Goal: Transaction & Acquisition: Book appointment/travel/reservation

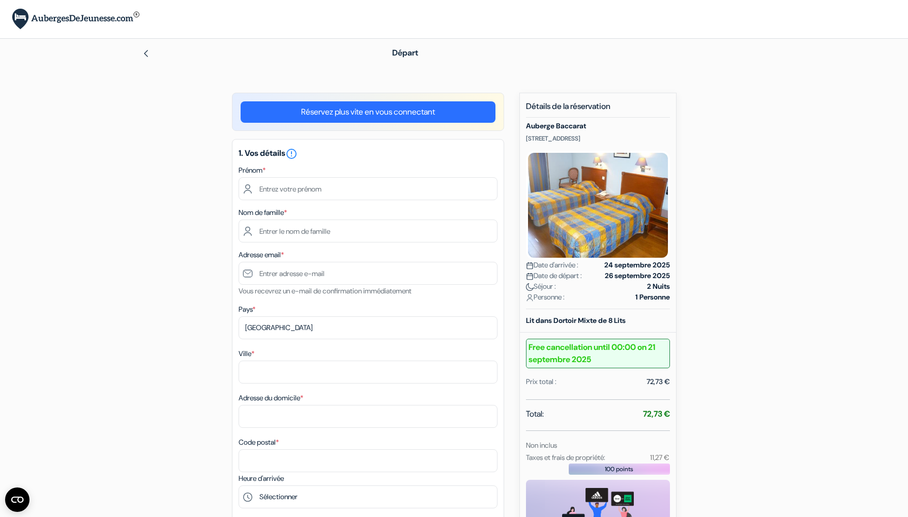
drag, startPoint x: 631, startPoint y: 137, endPoint x: 523, endPoint y: 136, distance: 108.4
click at [522, 136] on div "Nouvelle Réservation Détails de la réservation Auberge Baccarat 39 rue d\'Angle…" at bounding box center [598, 363] width 157 height 540
copy p "39 rue d\'Angleterre, Nice, France"
drag, startPoint x: 598, startPoint y: 356, endPoint x: 529, endPoint y: 346, distance: 69.4
click at [529, 346] on b "Free cancellation until 00:00 on 21 septembre 2025" at bounding box center [598, 353] width 144 height 30
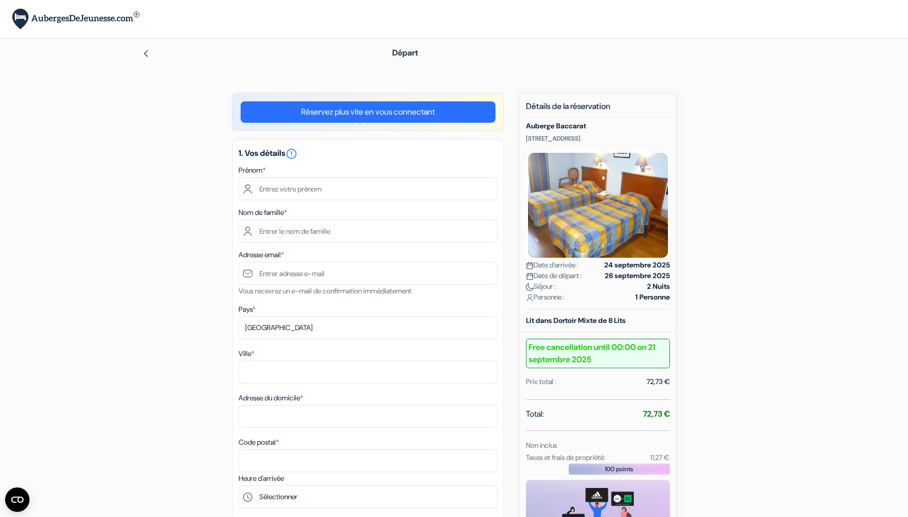
drag, startPoint x: 596, startPoint y: 360, endPoint x: 524, endPoint y: 354, distance: 73.1
click at [524, 354] on div "Nouvelle Réservation Détails de la réservation Auberge Baccarat 39 rue d\'Angle…" at bounding box center [598, 363] width 157 height 540
copy b "Free cancellation until 00:00 on 21 septembre 2025"
click at [482, 189] on input "text" at bounding box center [368, 188] width 259 height 23
type input "Joachim"
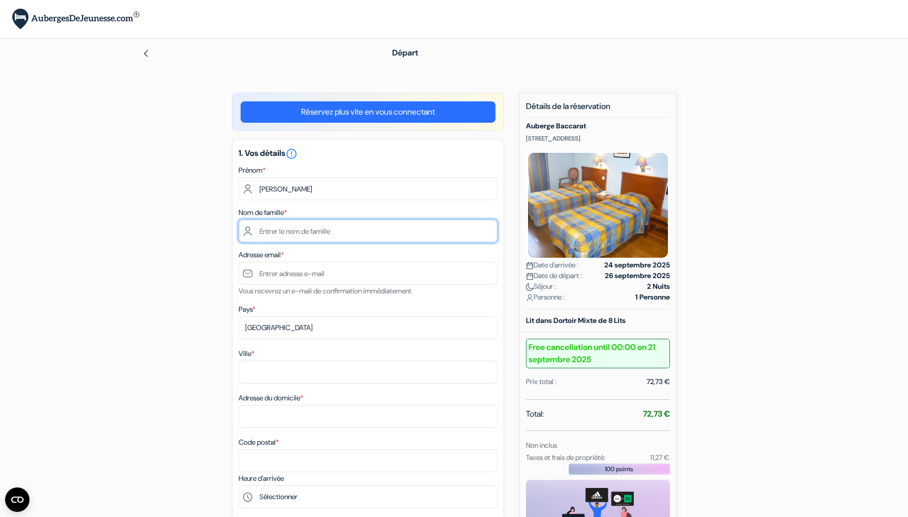
type input "Triquet"
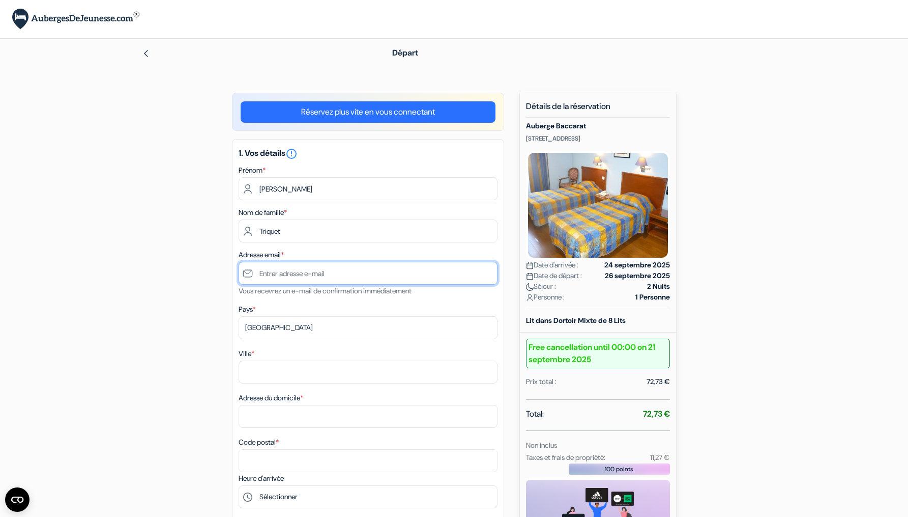
type input "joachim.triquet@gmail.com"
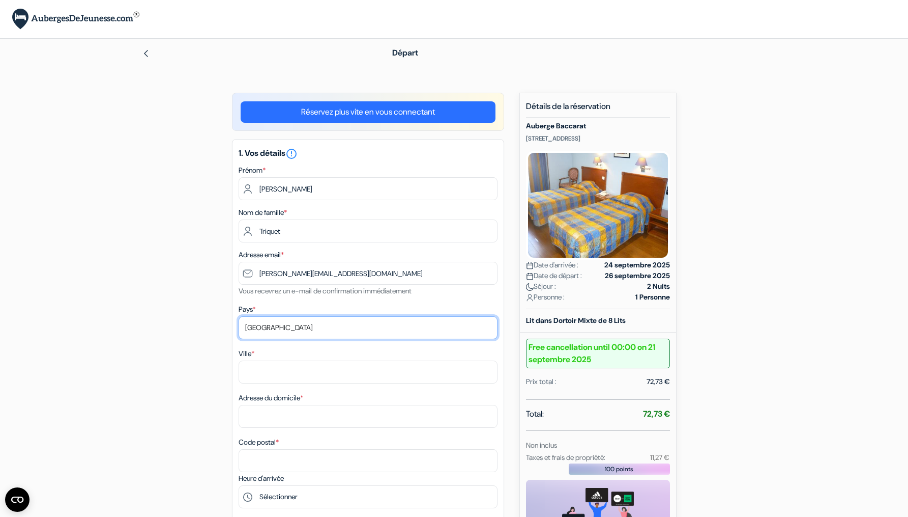
select select "fr"
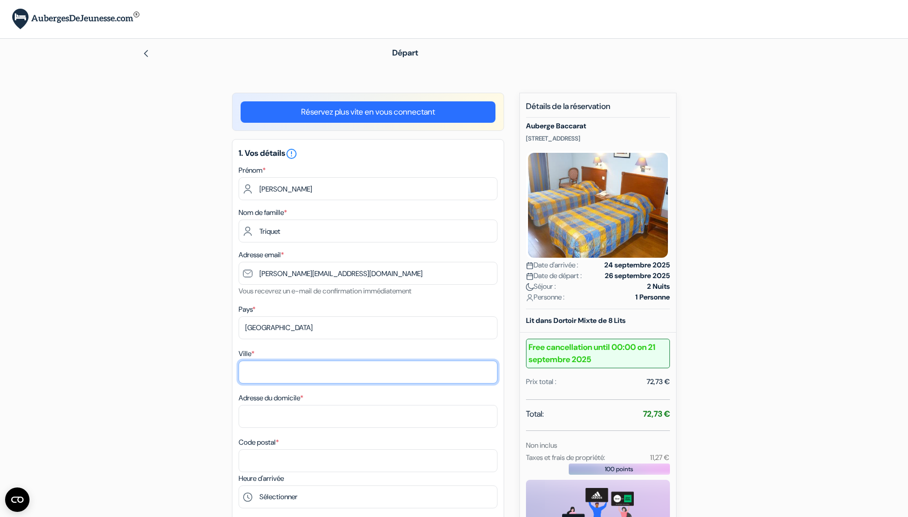
type input "Angers"
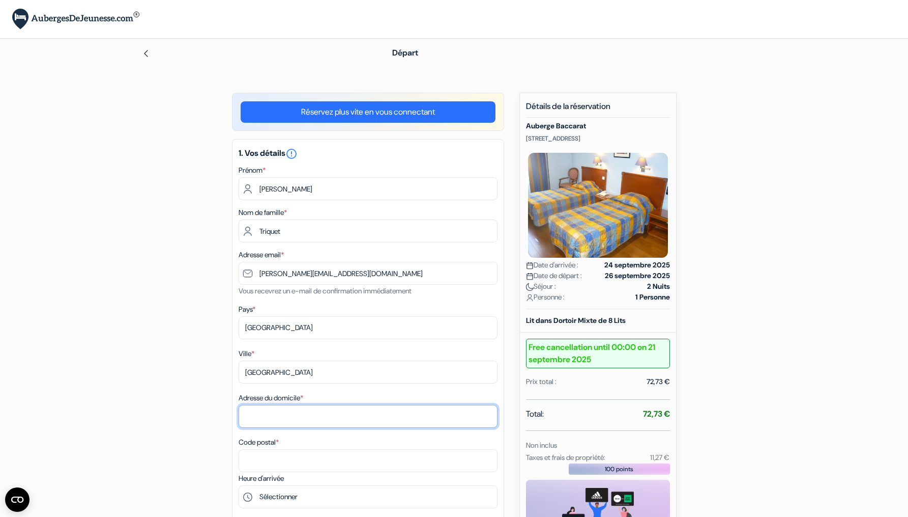
type input "104 Rue Des Ponts De Cé"
type input "0783379876"
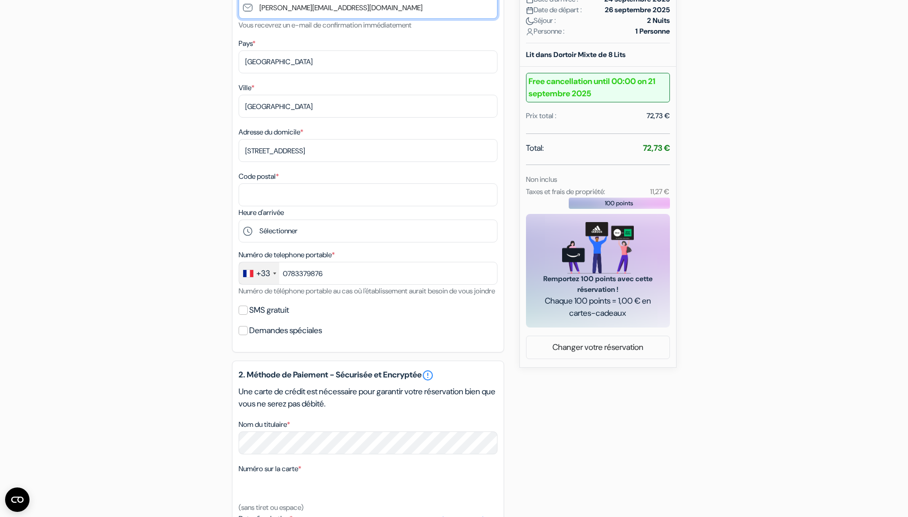
scroll to position [272, 0]
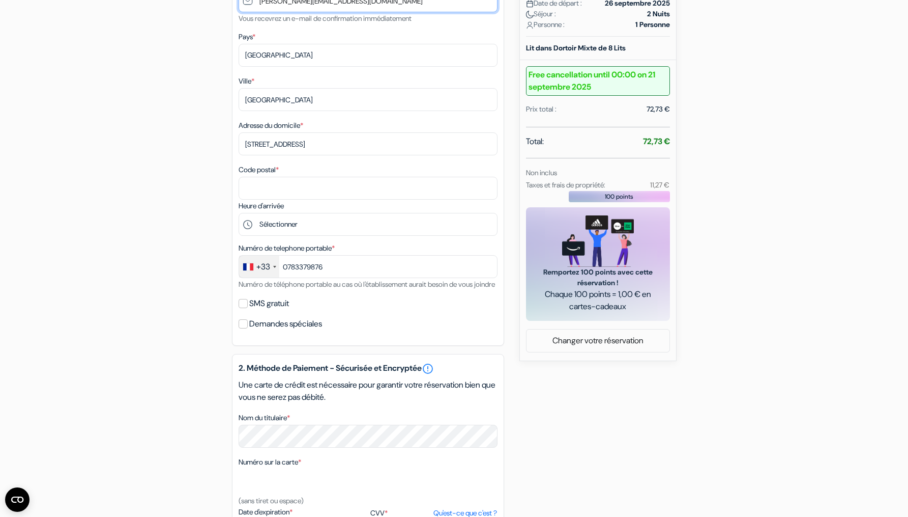
type input "joachim.triquet@icloud.com"
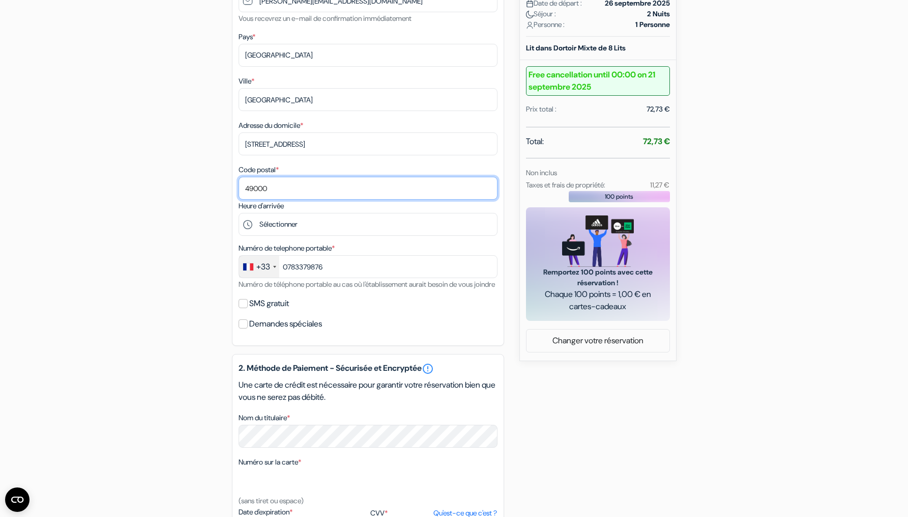
type input "49000"
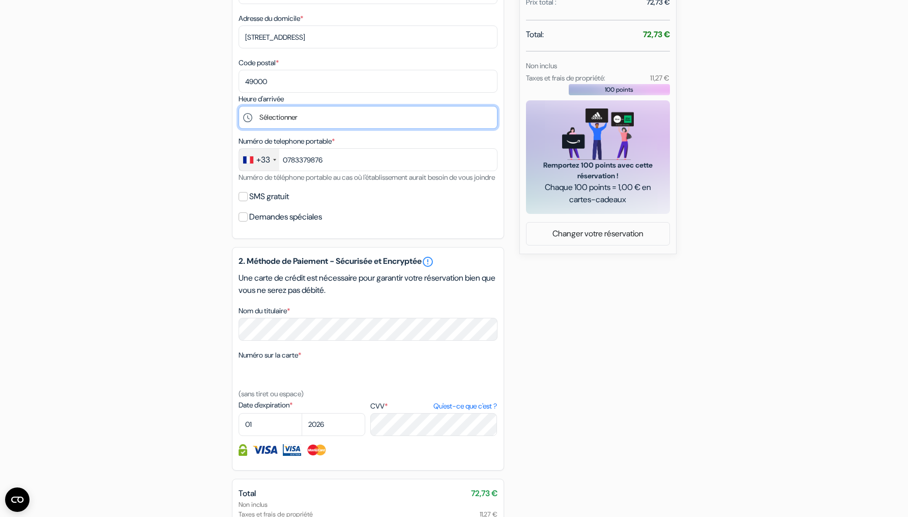
scroll to position [391, 0]
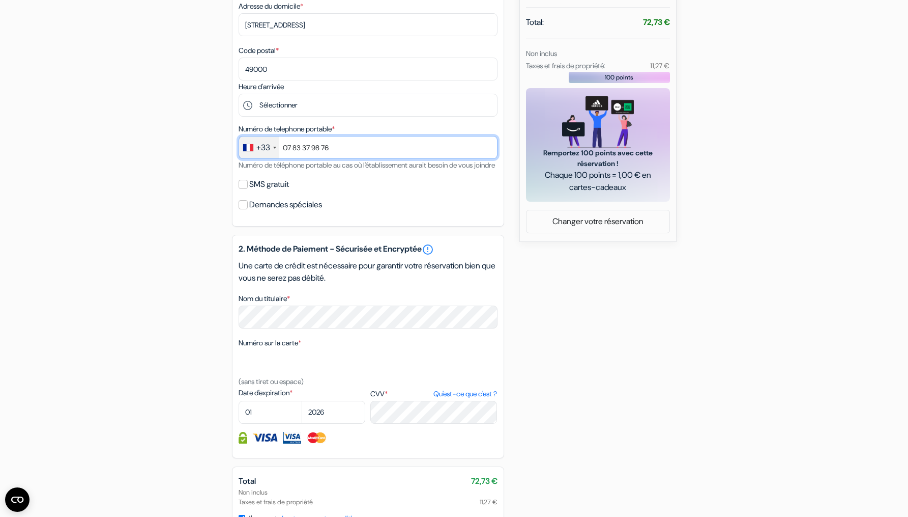
type input "07 83 37 98 76"
click at [138, 218] on div "add_box Auberge Baccarat 39 rue d\'Angleterre, Nice, France Détails de l'établi…" at bounding box center [455, 157] width 672 height 912
click at [243, 189] on input "SMS gratuit" at bounding box center [243, 184] width 9 height 9
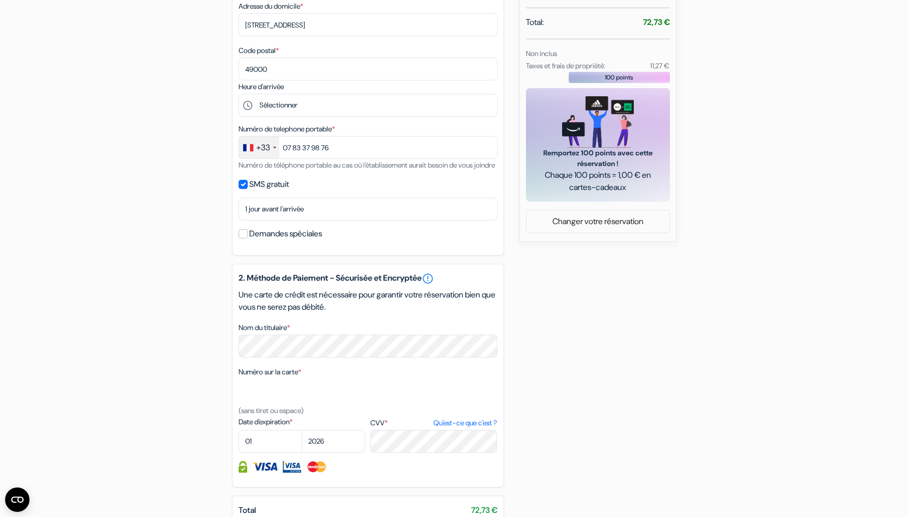
click at [243, 189] on input "SMS gratuit" at bounding box center [243, 184] width 9 height 9
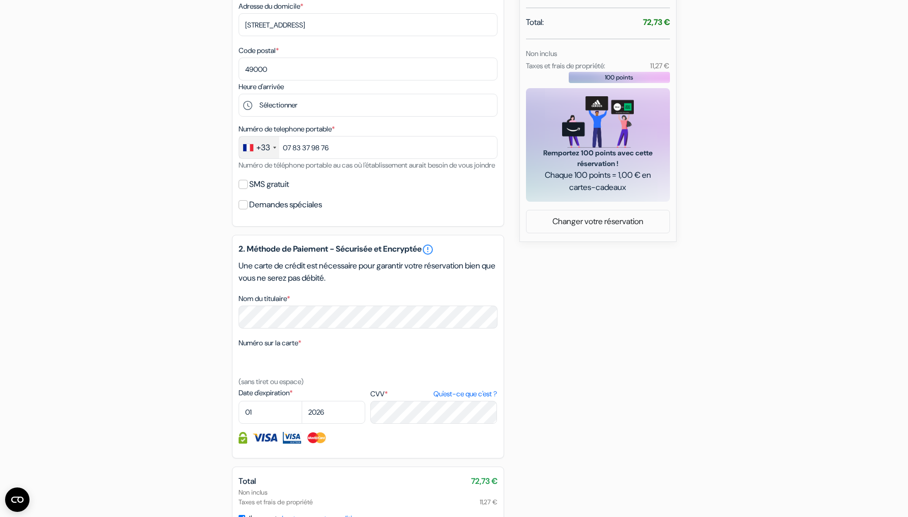
click at [243, 189] on input "SMS gratuit" at bounding box center [243, 184] width 9 height 9
checkbox input "true"
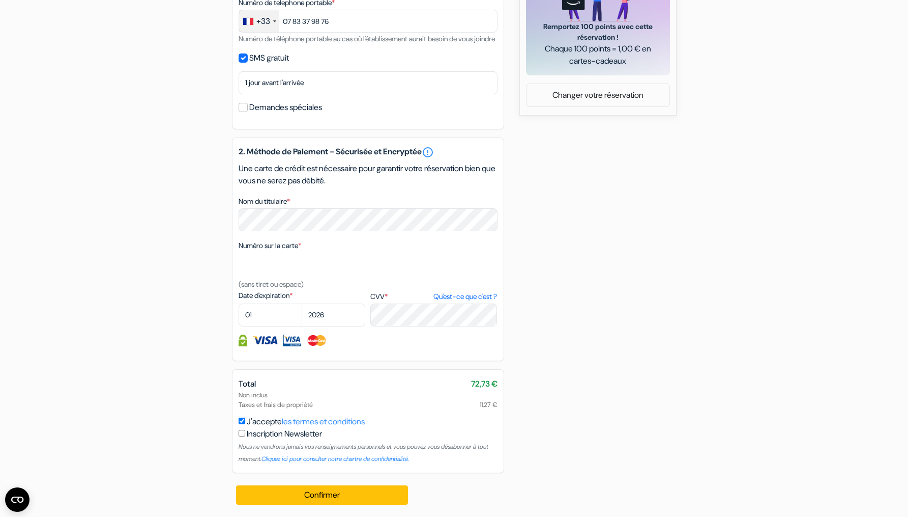
scroll to position [530, 0]
click at [243, 108] on input "Demandes spéciales" at bounding box center [243, 107] width 9 height 9
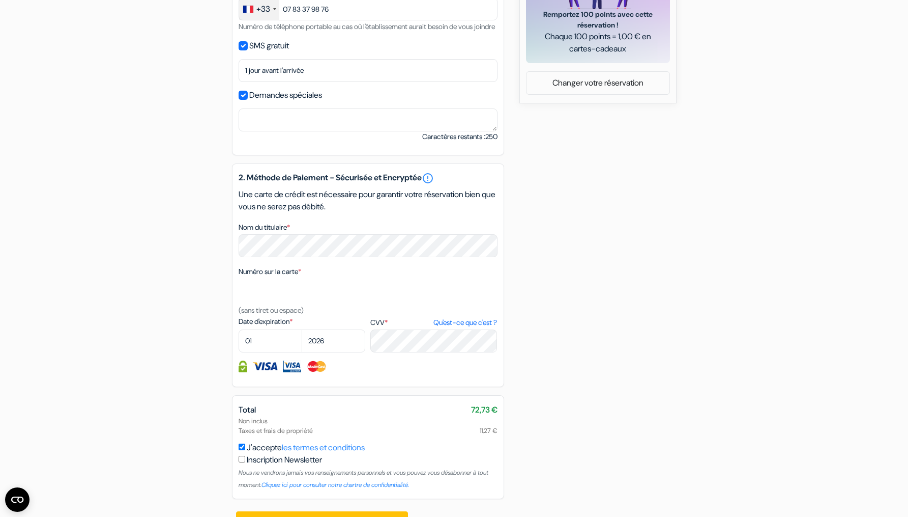
click at [243, 100] on input "Demandes spéciales" at bounding box center [243, 95] width 9 height 9
checkbox input "false"
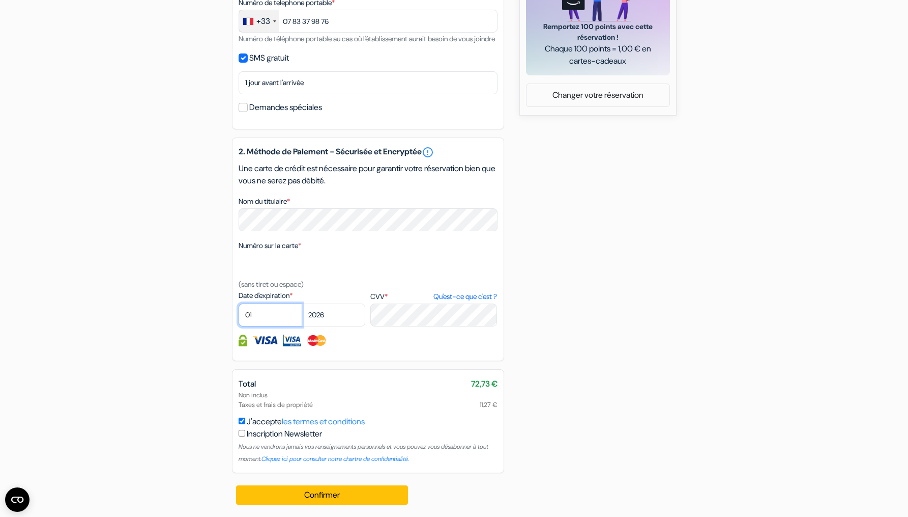
select select "02"
select select "2029"
click at [343, 495] on button "Confirmer Loading..." at bounding box center [322, 494] width 173 height 19
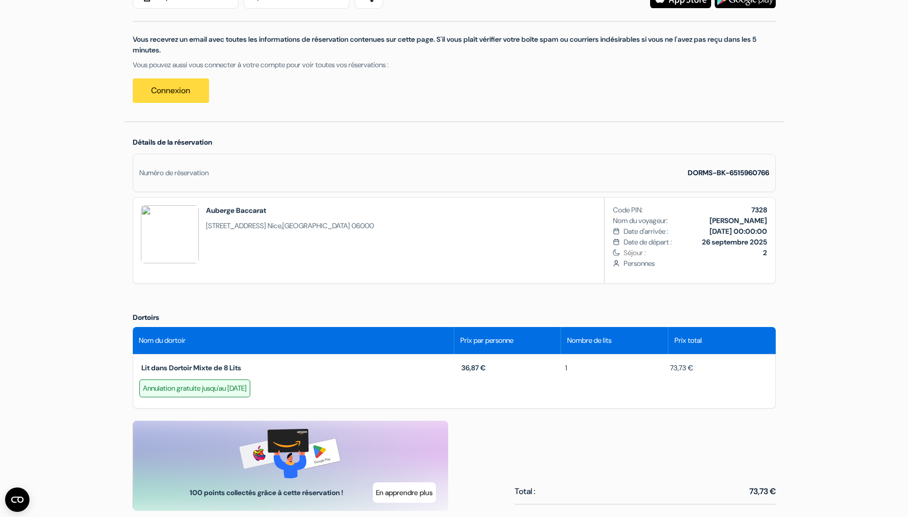
scroll to position [170, 0]
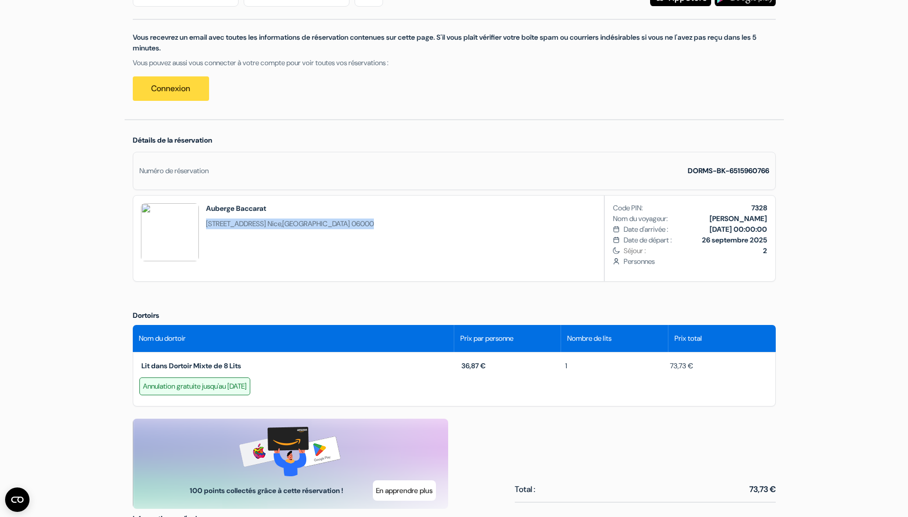
drag, startPoint x: 343, startPoint y: 223, endPoint x: 203, endPoint y: 222, distance: 141.0
click at [203, 222] on div "Auberge Baccarat [STREET_ADDRESS]" at bounding box center [257, 237] width 248 height 85
copy span "[STREET_ADDRESS]"
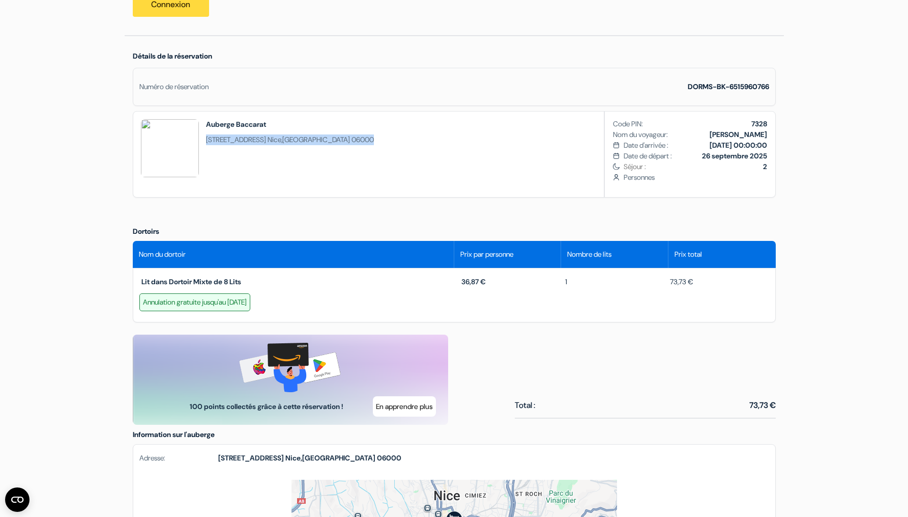
scroll to position [256, 0]
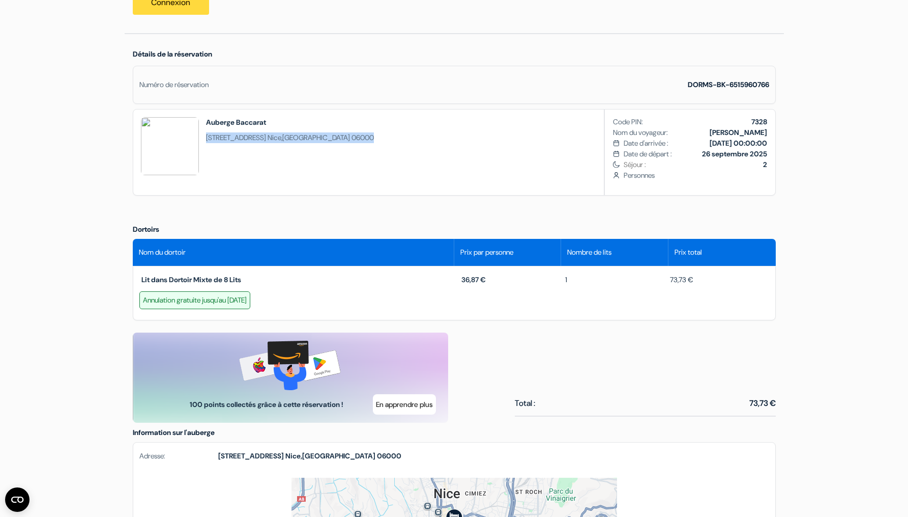
click at [665, 214] on div "Détails de la réservation Numéro de réservation DORMS-BK-6515960766 Auberge Bac…" at bounding box center [454, 125] width 659 height 182
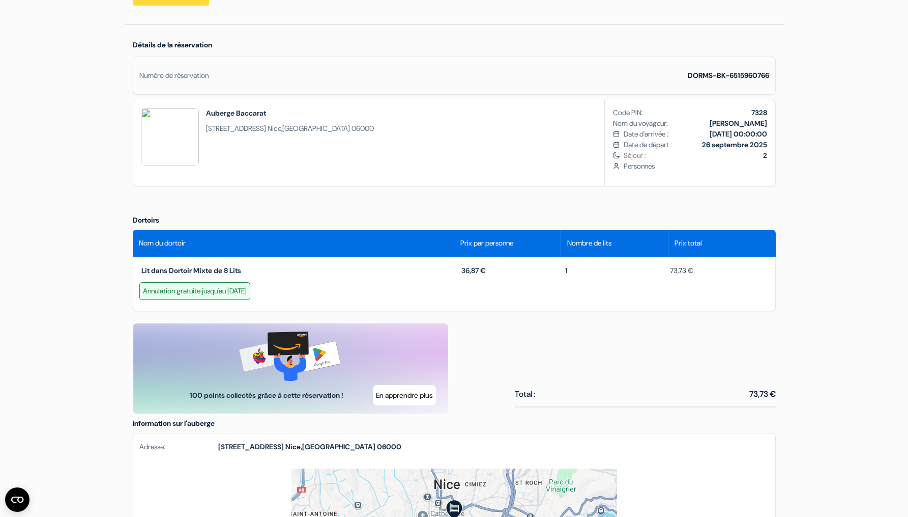
scroll to position [275, 0]
